Goal: Leave review/rating: Share an evaluation or opinion about a product, service, or content

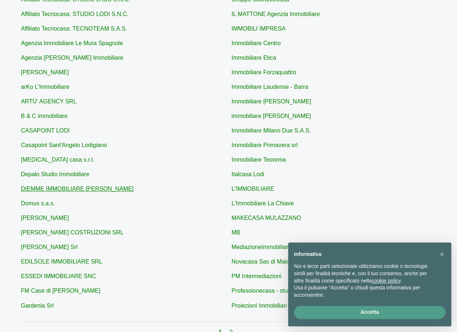
scroll to position [208, 0]
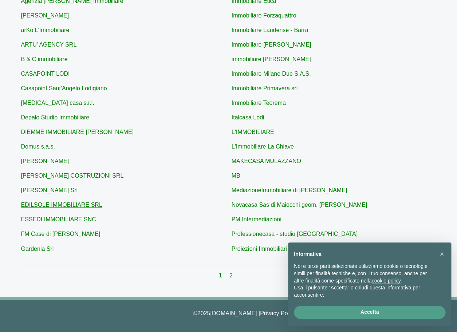
click at [79, 207] on link "EDILSOLE IMMOBILIARE SRL" at bounding box center [61, 205] width 81 height 6
type input "EDILSOLE IMMOBILIARE SRL"
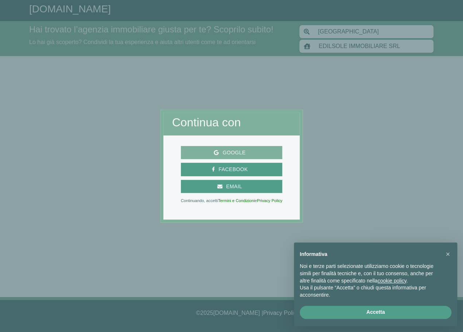
click at [247, 157] on button "Google" at bounding box center [232, 152] width 102 height 13
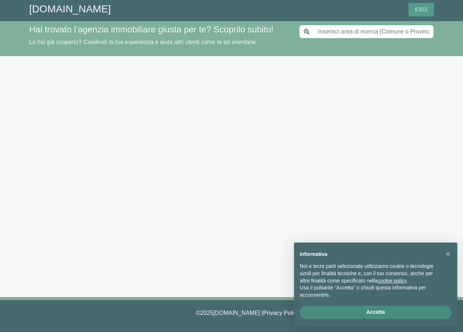
type input "[GEOGRAPHIC_DATA]"
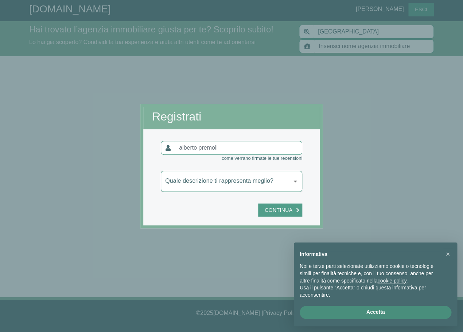
type input "EDILSOLE IMMOBILIARE SRL"
click at [365, 311] on button "Accetta" at bounding box center [374, 312] width 151 height 13
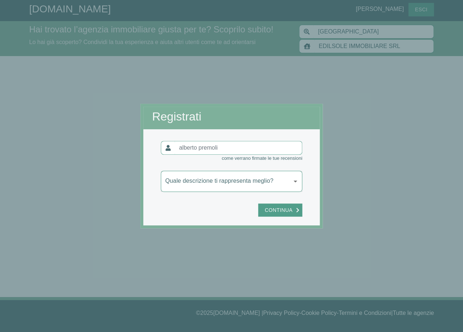
click at [294, 183] on body "[DOMAIN_NAME] [PERSON_NAME] Esci Hai trovato l’agenzia immobiliare giusta per t…" at bounding box center [231, 166] width 463 height 332
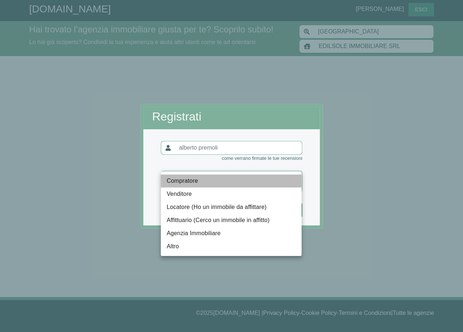
click at [193, 181] on li "Compratore" at bounding box center [231, 180] width 141 height 13
type input "compratore"
